Goal: Book appointment/travel/reservation

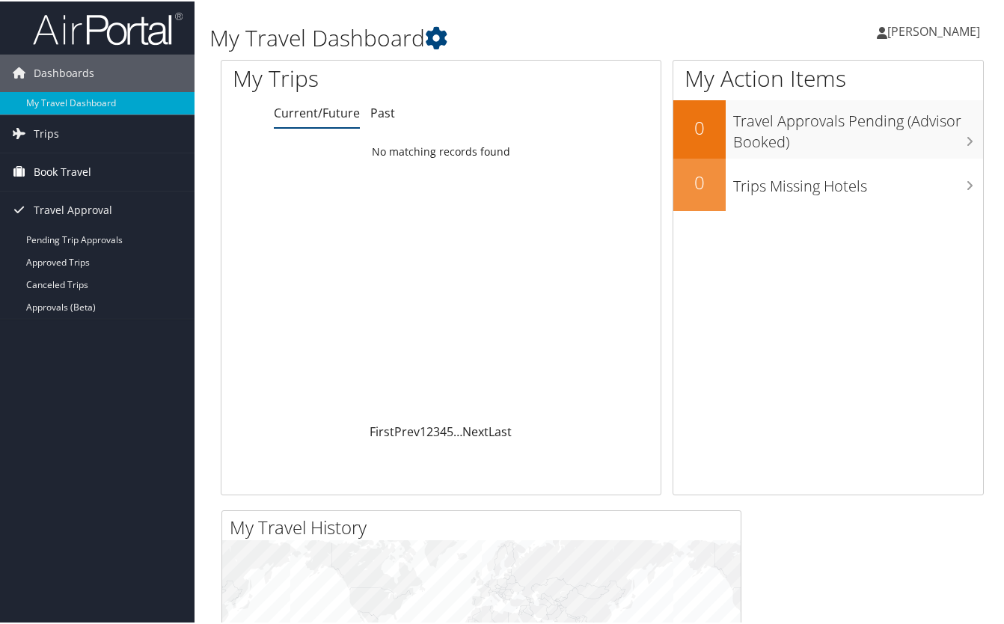
click at [70, 167] on span "Book Travel" at bounding box center [63, 170] width 58 height 37
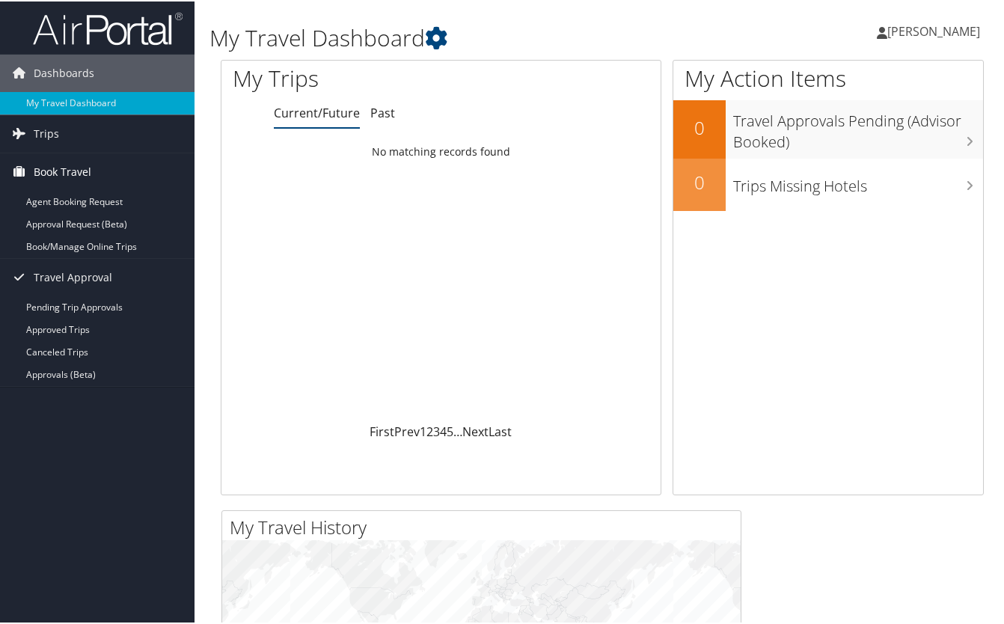
click at [85, 168] on span "Book Travel" at bounding box center [63, 170] width 58 height 37
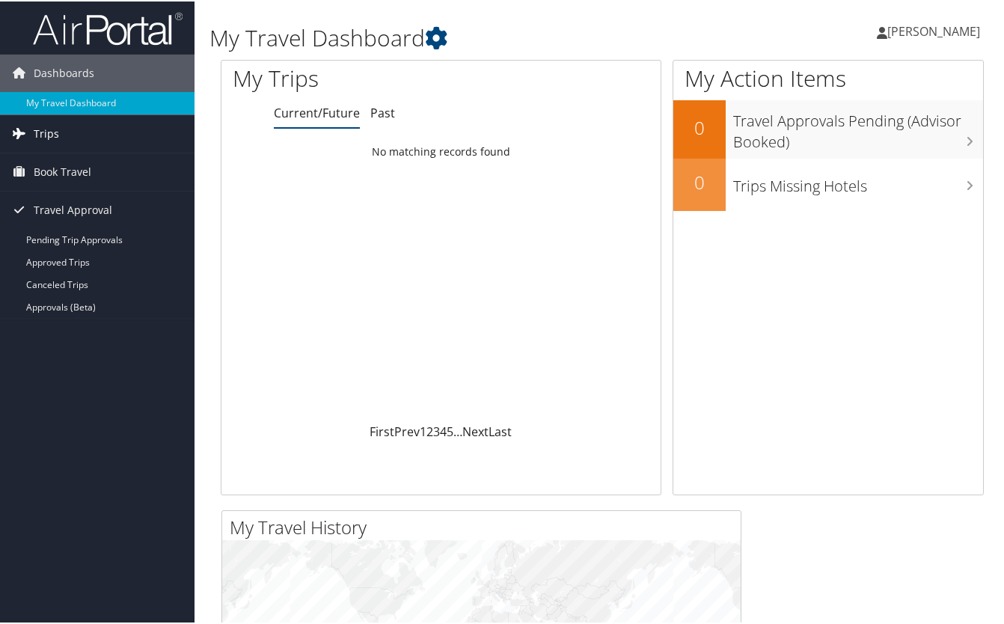
click at [79, 127] on link "Trips" at bounding box center [97, 132] width 194 height 37
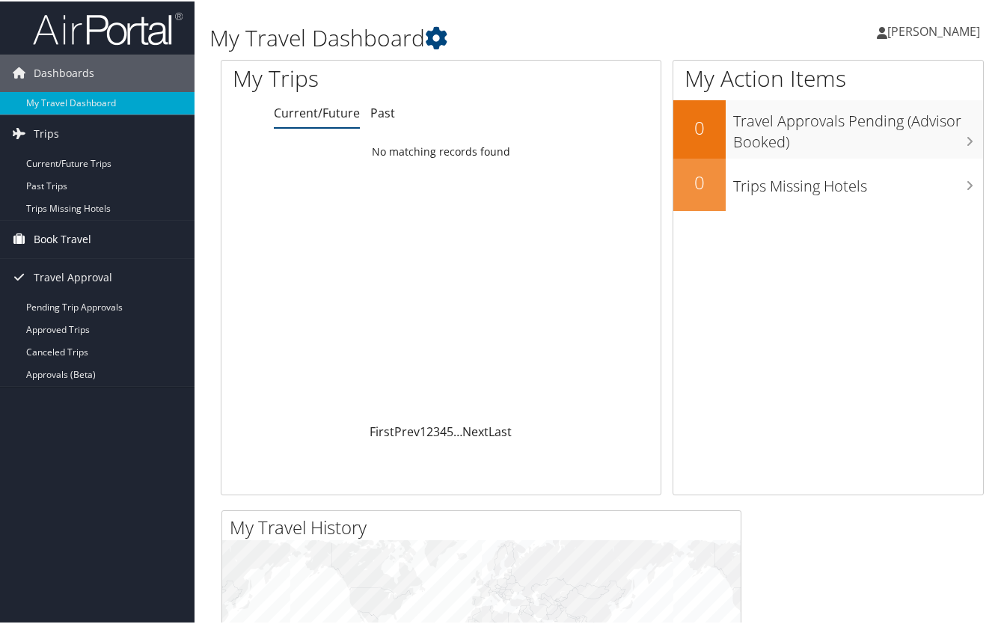
click at [82, 236] on span "Book Travel" at bounding box center [63, 237] width 58 height 37
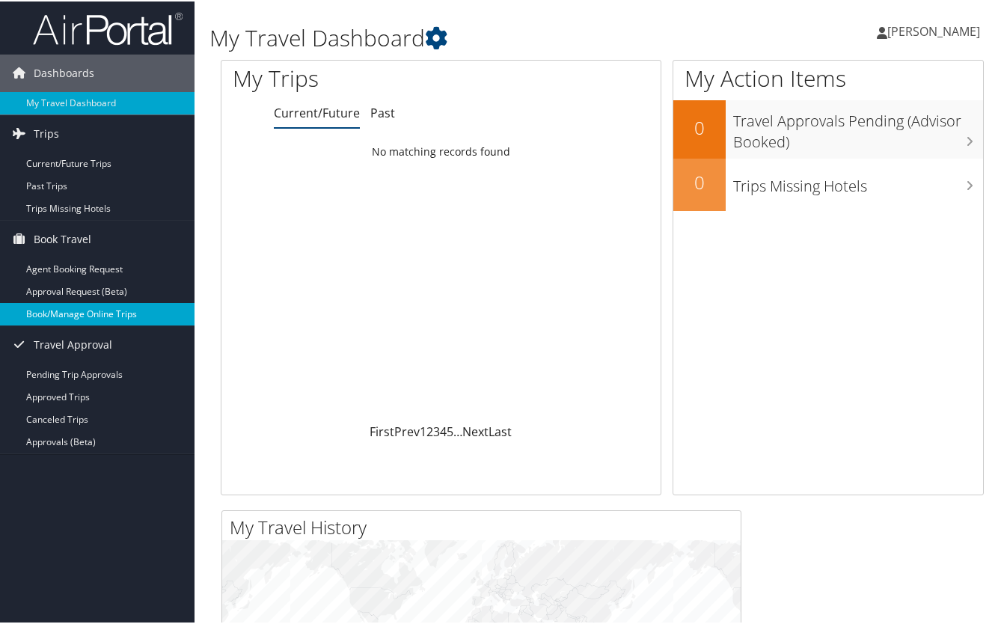
click at [73, 321] on link "Book/Manage Online Trips" at bounding box center [97, 312] width 194 height 22
click at [89, 317] on link "Book/Manage Online Trips" at bounding box center [97, 312] width 194 height 22
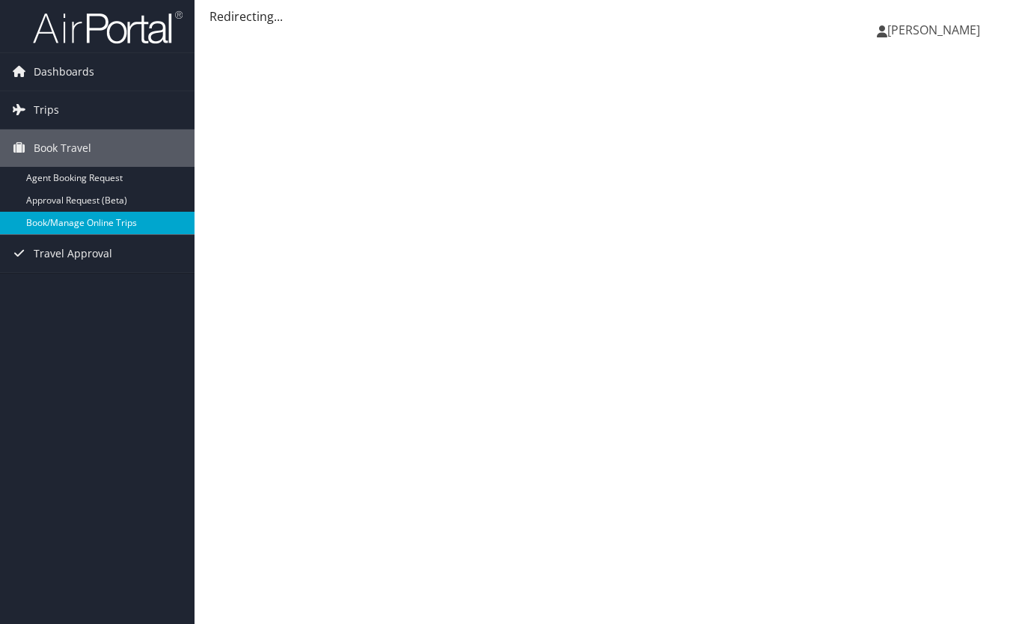
click at [109, 221] on link "Book/Manage Online Trips" at bounding box center [97, 223] width 194 height 22
